Goal: Task Accomplishment & Management: Complete application form

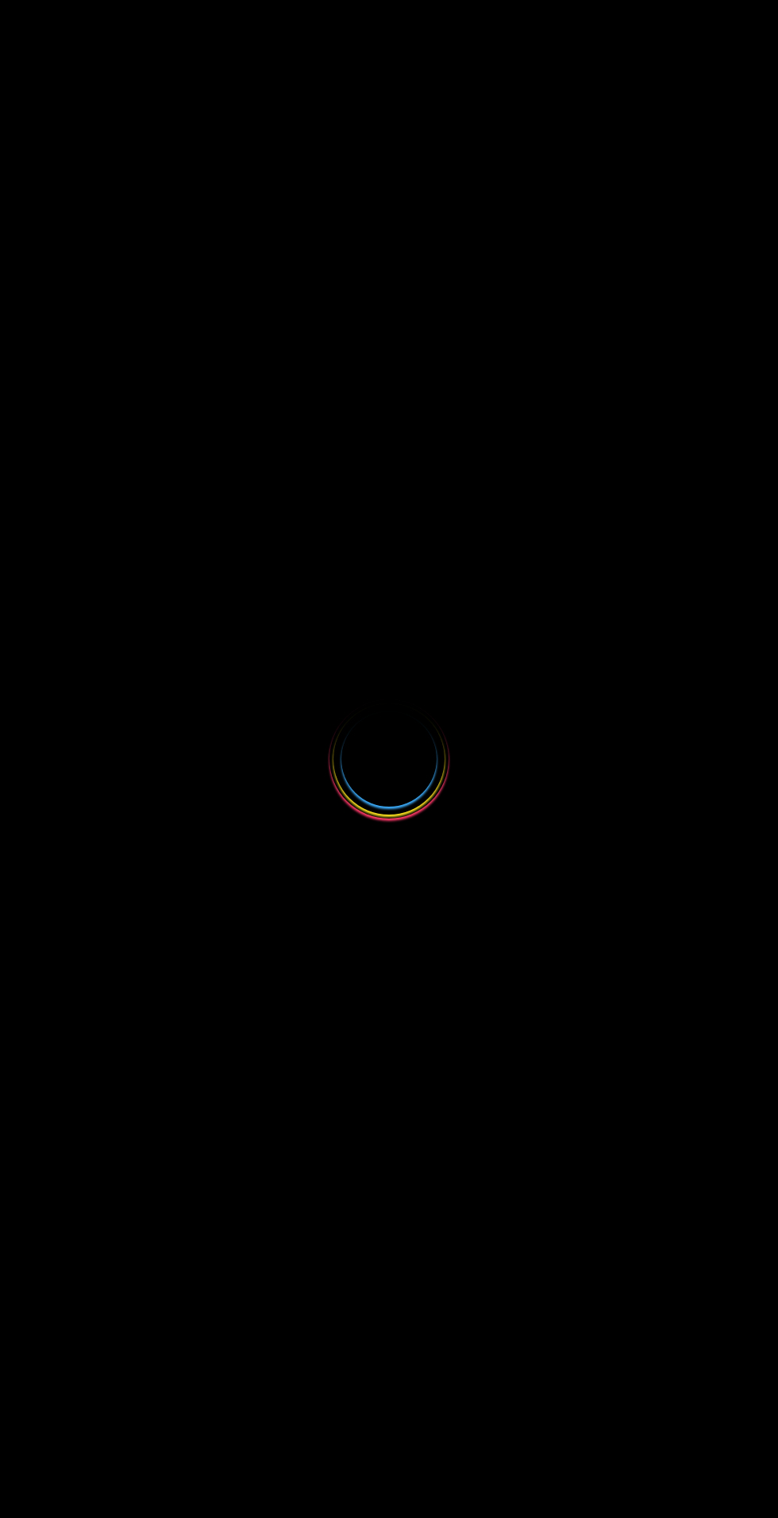
select select
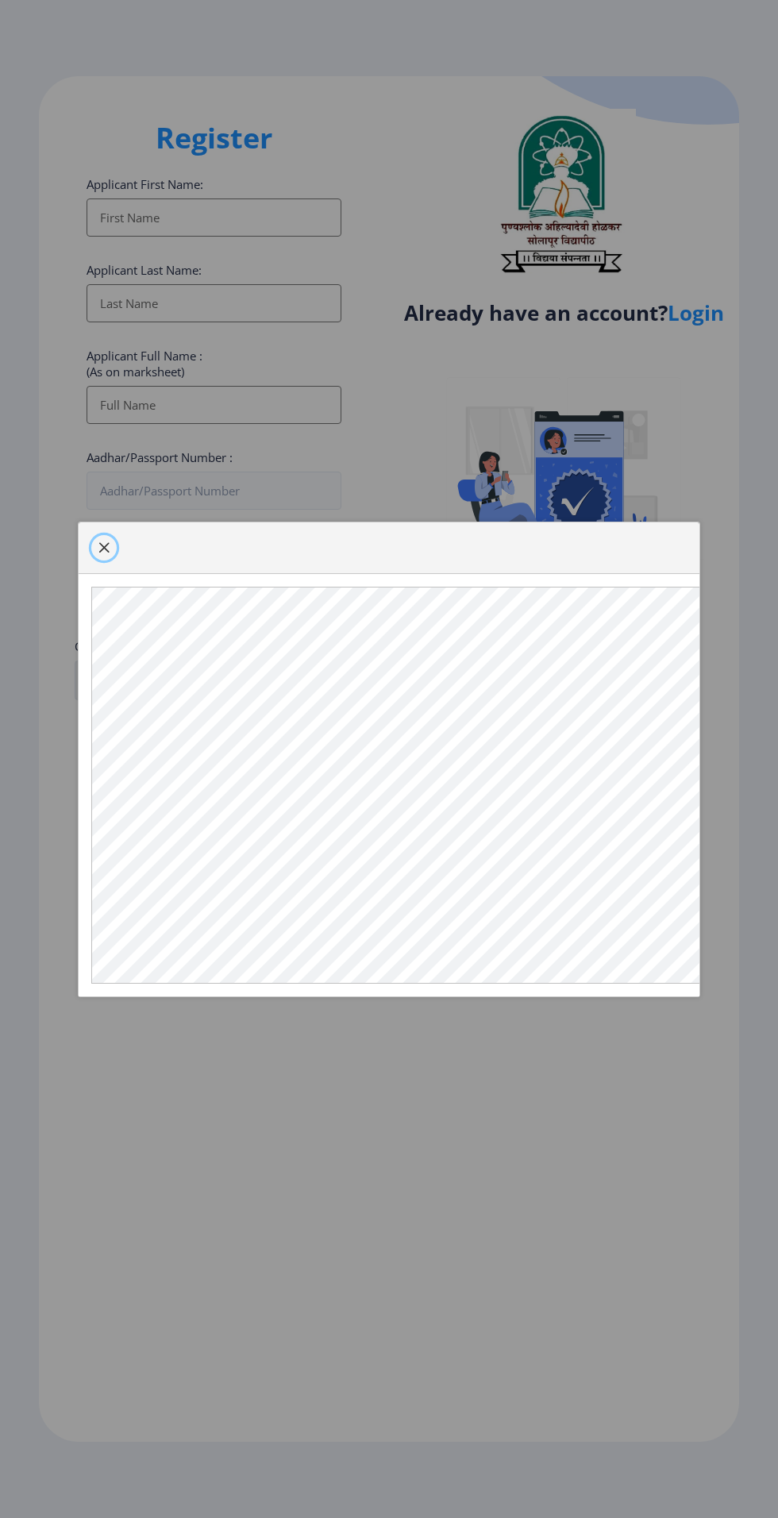
click at [108, 554] on span "button" at bounding box center [104, 548] width 13 height 13
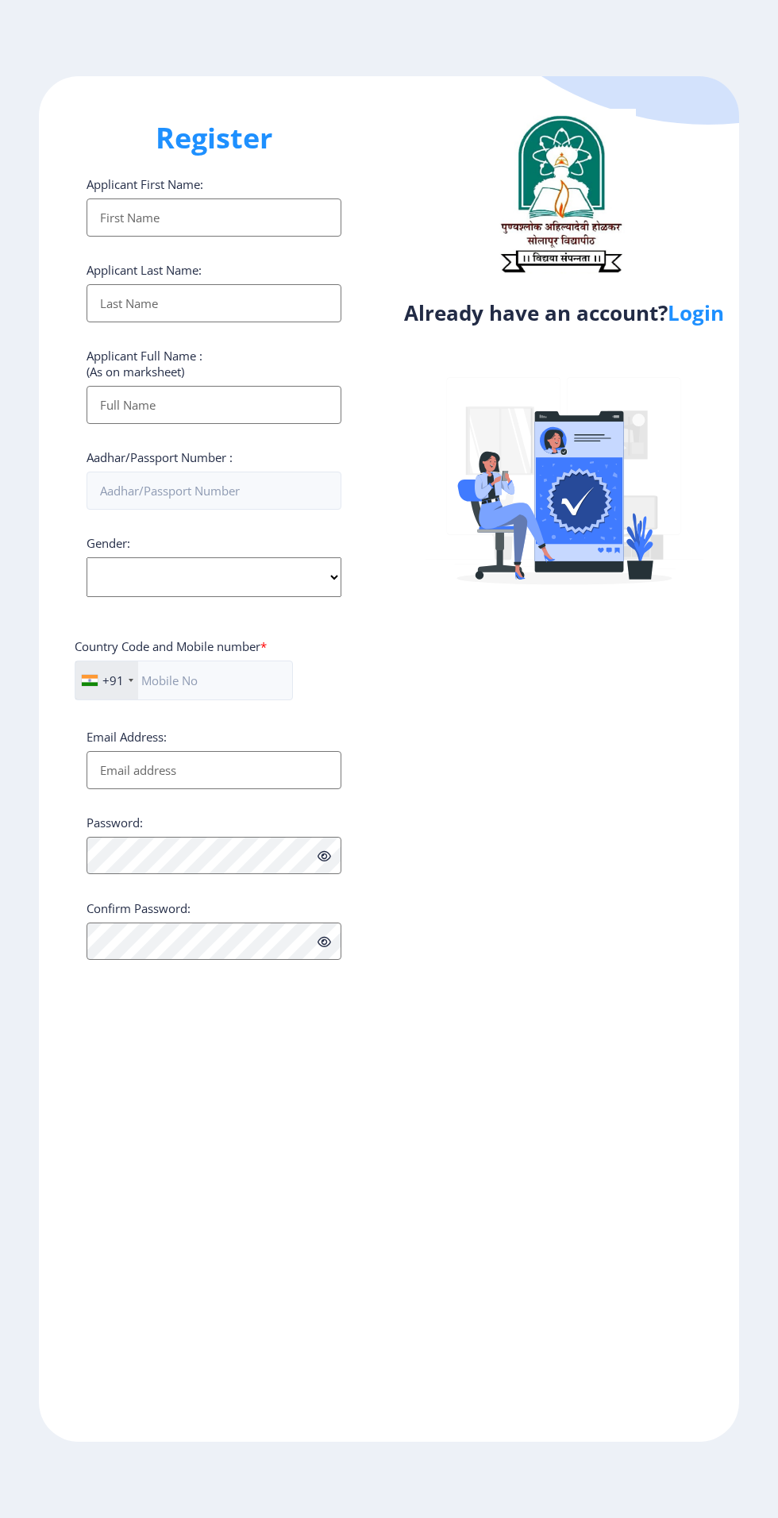
click at [262, 224] on input "Applicant First Name:" at bounding box center [214, 218] width 255 height 38
type input "Sushant"
click at [165, 274] on label "Applicant Last Name:" at bounding box center [144, 270] width 115 height 16
click at [165, 237] on input "Sushant" at bounding box center [214, 218] width 255 height 38
click at [129, 314] on input "Applicant First Name:" at bounding box center [214, 303] width 255 height 38
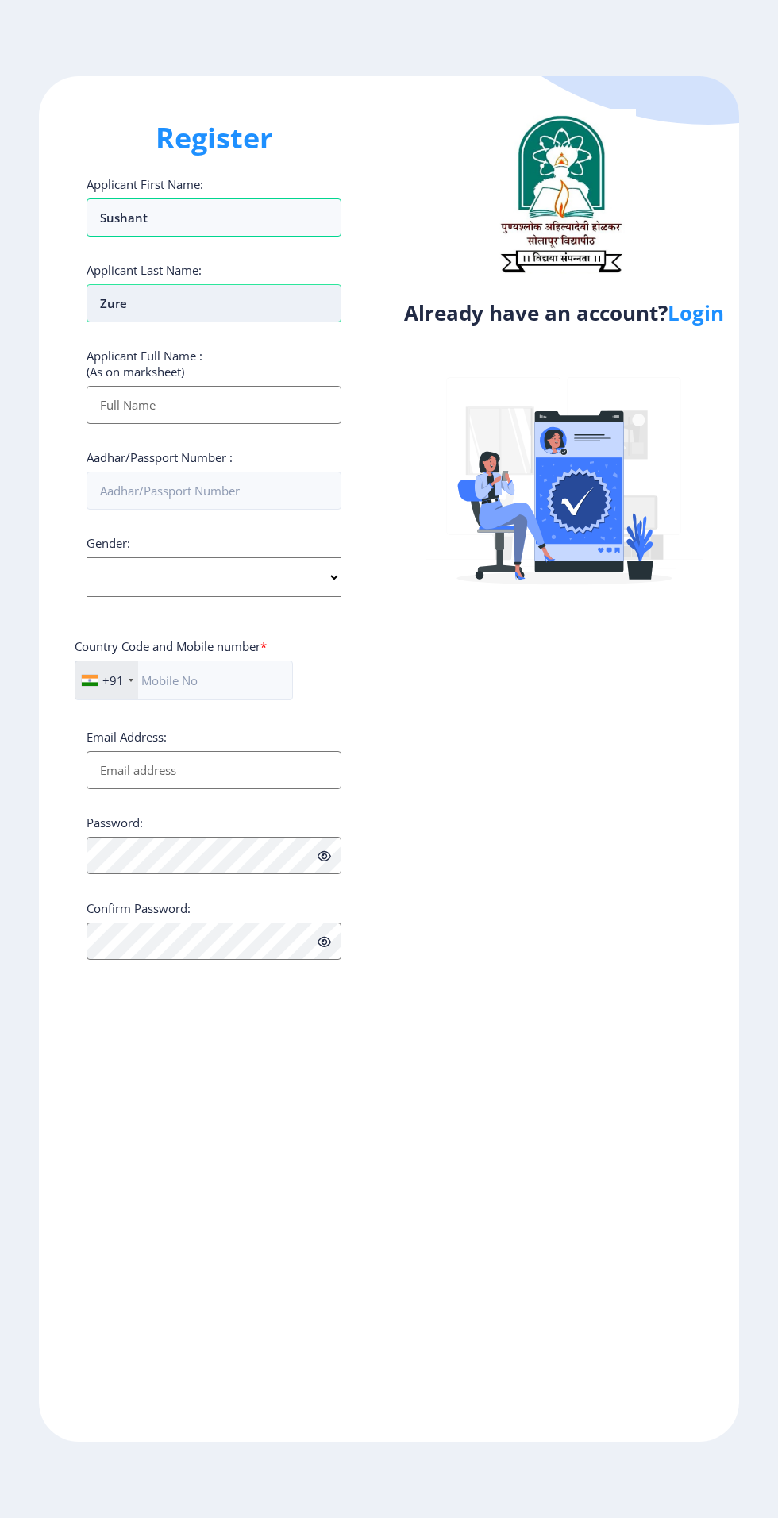
type input "Zure"
